Goal: Task Accomplishment & Management: Complete application form

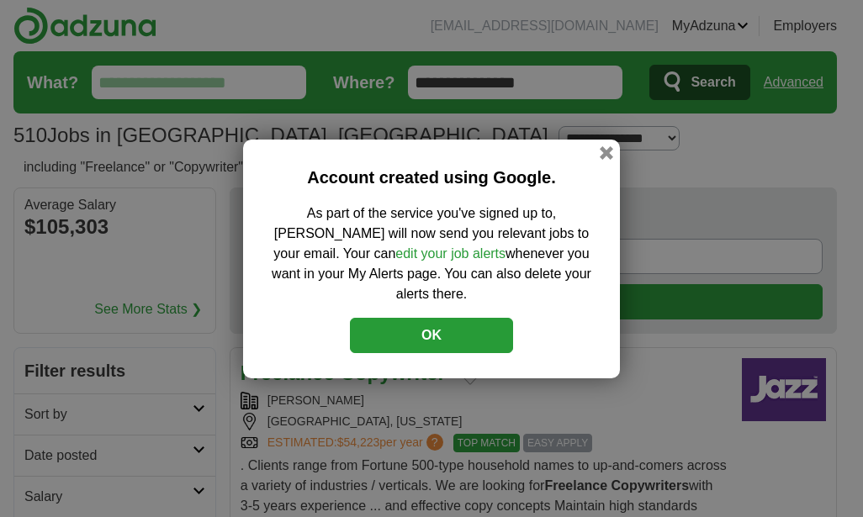
click at [404, 320] on button "OK" at bounding box center [431, 335] width 163 height 35
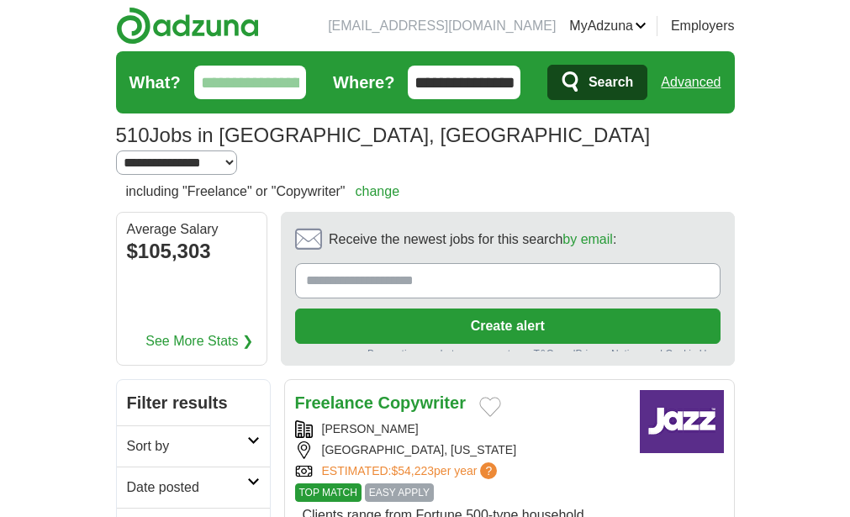
click at [295, 263] on input "Receive the newest jobs for this search by email :" at bounding box center [507, 280] width 425 height 35
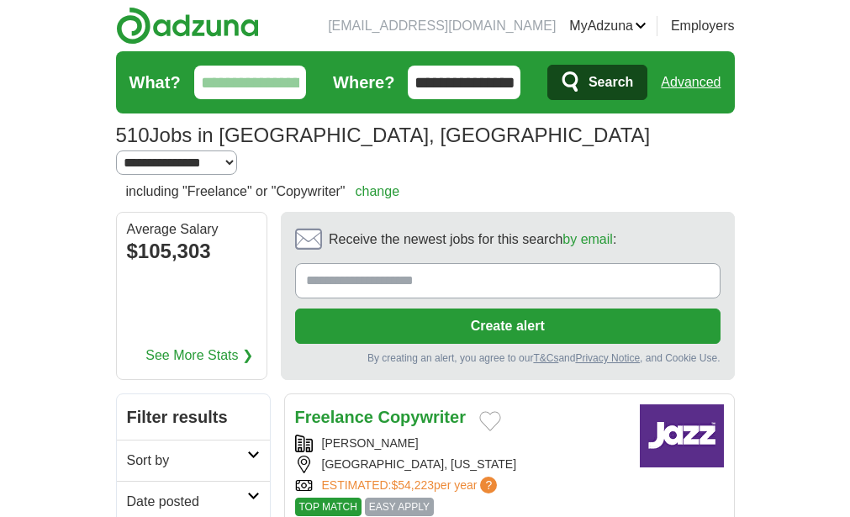
type input "**********"
click at [443, 309] on button "Create alert" at bounding box center [507, 326] width 425 height 35
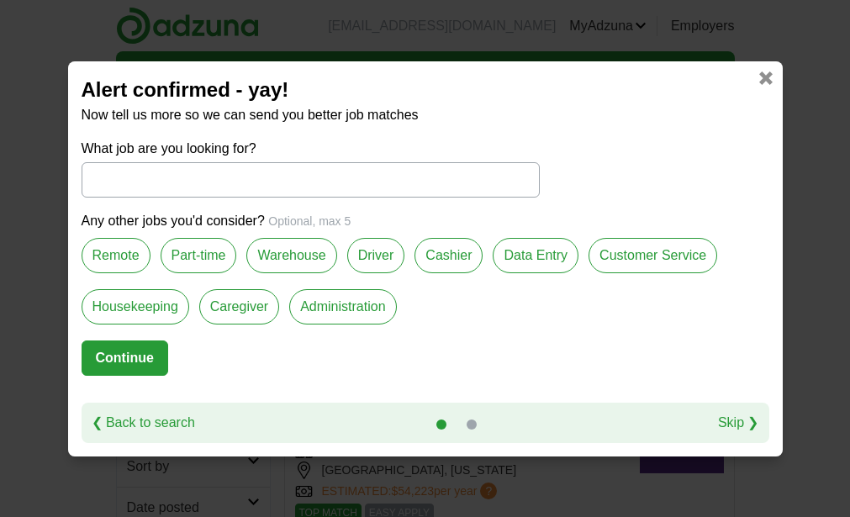
click at [187, 256] on label "Part-time" at bounding box center [199, 255] width 77 height 35
click at [195, 254] on label "Part-time" at bounding box center [199, 255] width 77 height 35
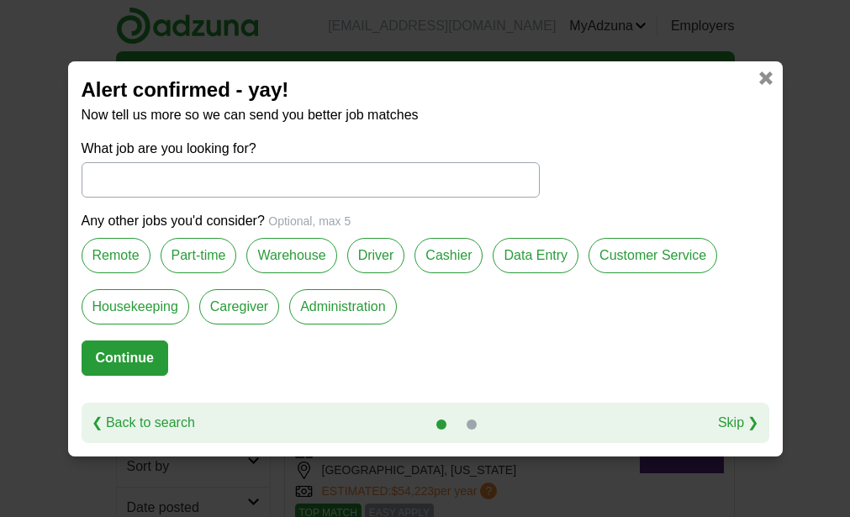
click at [110, 358] on button "Continue" at bounding box center [125, 358] width 87 height 35
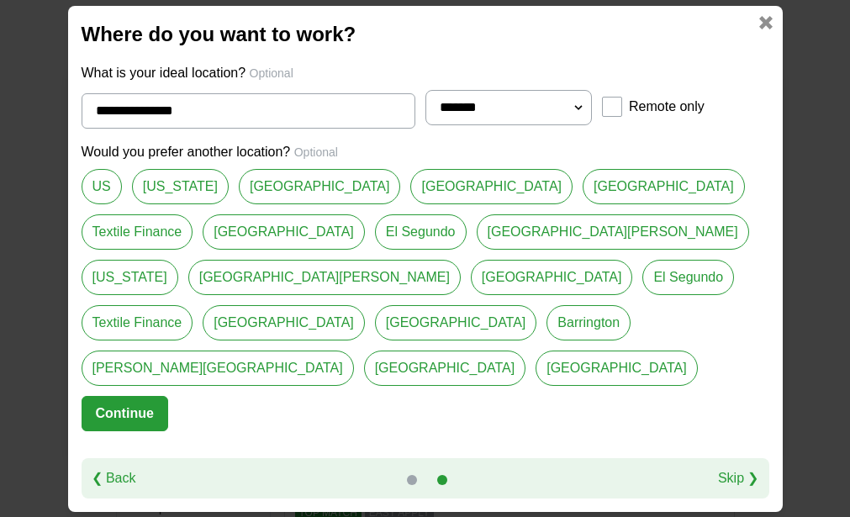
click at [126, 396] on button "Continue" at bounding box center [125, 413] width 87 height 35
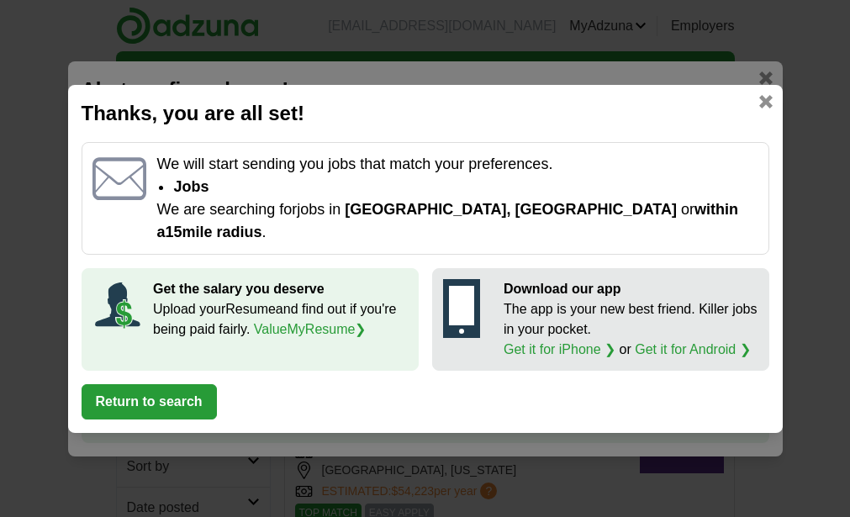
click at [513, 268] on div "Download our app The app is your new best friend. Killer jobs in your pocket. G…" at bounding box center [600, 319] width 337 height 103
drag, startPoint x: 513, startPoint y: 266, endPoint x: 477, endPoint y: 310, distance: 57.4
click at [477, 310] on icon at bounding box center [461, 308] width 37 height 59
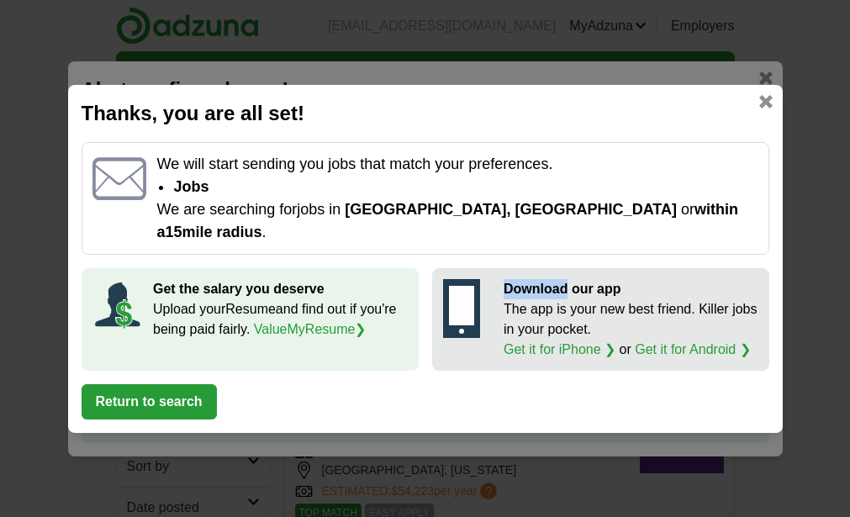
click at [140, 396] on button "Return to search" at bounding box center [149, 401] width 135 height 35
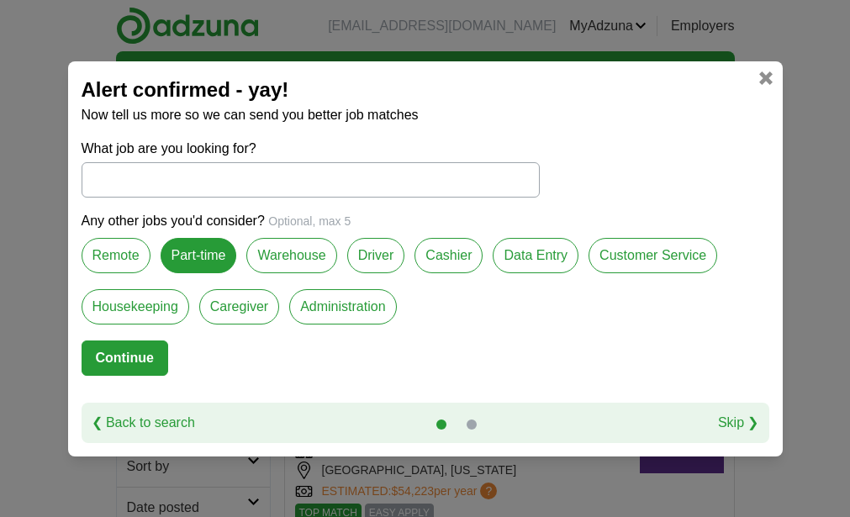
click at [759, 82] on link at bounding box center [765, 77] width 13 height 13
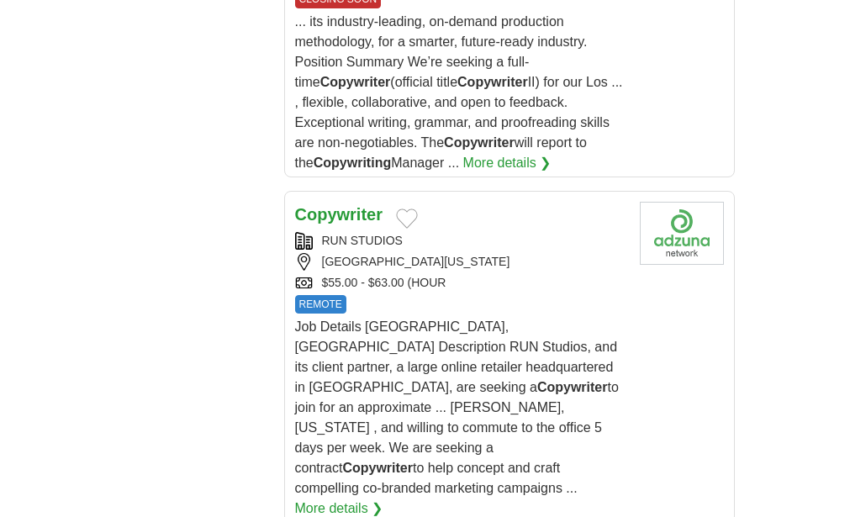
scroll to position [1513, 0]
